Goal: Navigation & Orientation: Find specific page/section

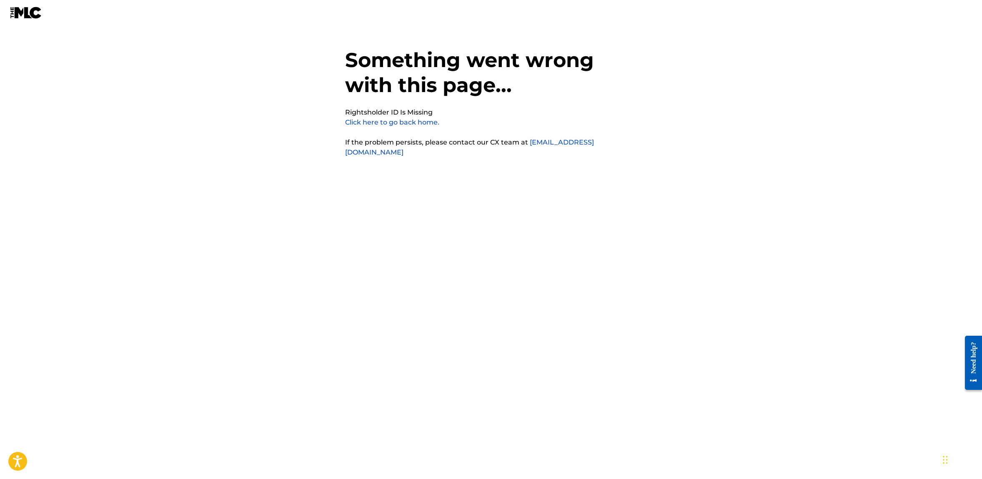
click at [384, 122] on link "Click here to go back home." at bounding box center [392, 122] width 94 height 8
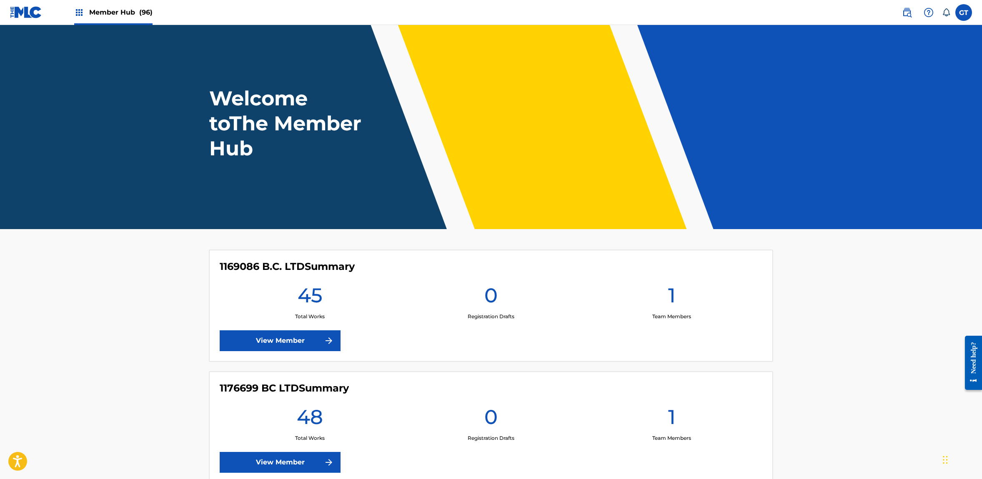
click at [130, 15] on span "Member Hub (96)" at bounding box center [120, 13] width 63 height 10
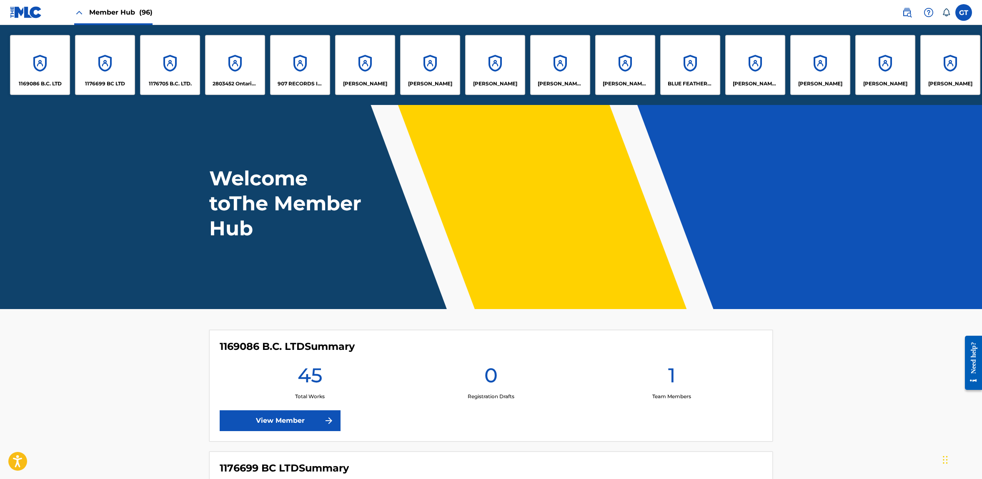
scroll to position [0, 3239]
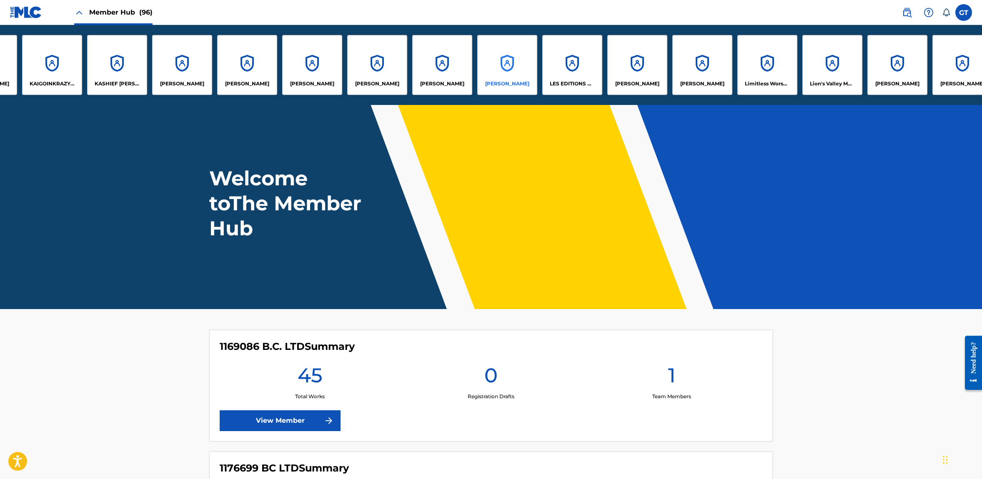
click at [499, 51] on div "Leandre Bergeron-Berube" at bounding box center [507, 65] width 60 height 60
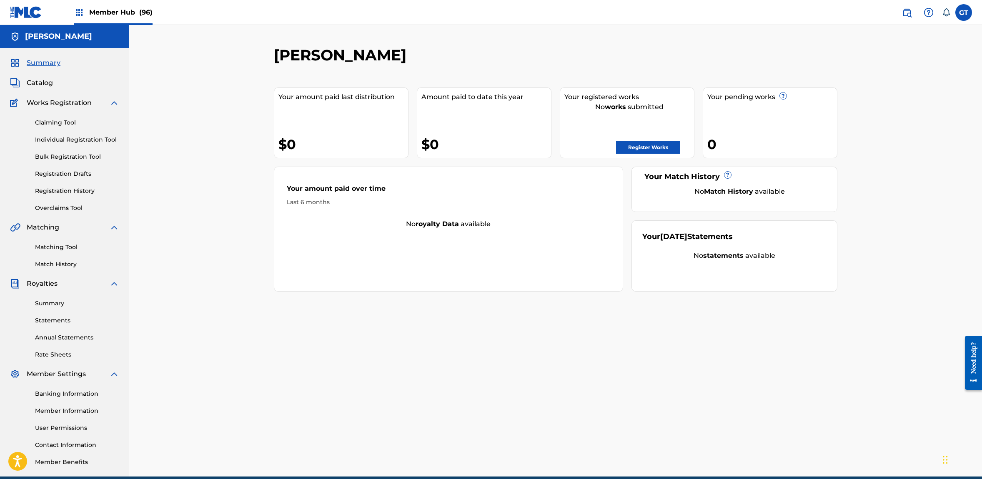
scroll to position [0, 0]
